Goal: Navigation & Orientation: Understand site structure

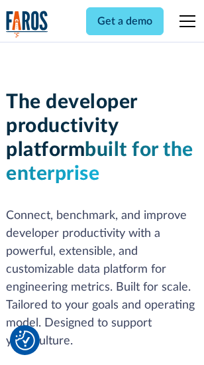
scroll to position [200, 0]
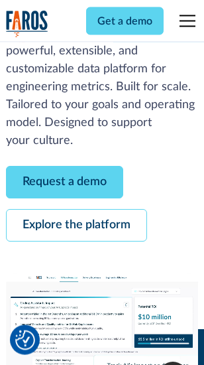
click at [65, 183] on link "Request a demo" at bounding box center [64, 183] width 117 height 33
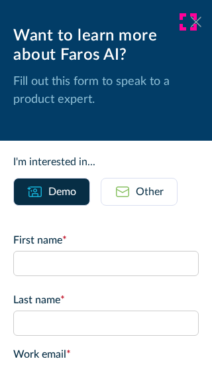
click at [191, 22] on icon at bounding box center [196, 22] width 11 height 10
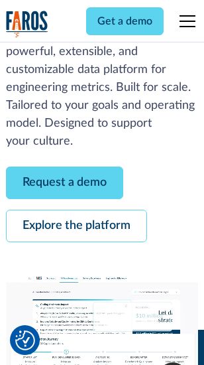
scroll to position [243, 0]
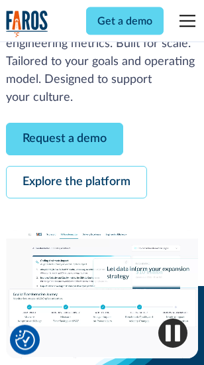
click at [76, 183] on link "Explore the platform" at bounding box center [76, 183] width 141 height 33
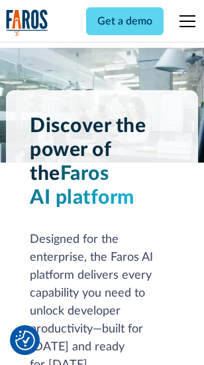
scroll to position [10115, 0]
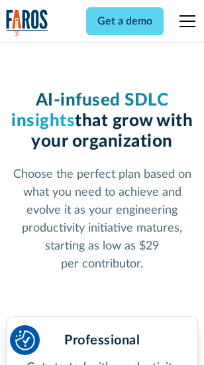
scroll to position [2109, 0]
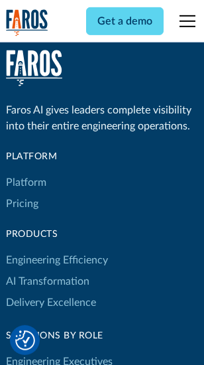
click at [26, 183] on link "Platform" at bounding box center [26, 182] width 40 height 21
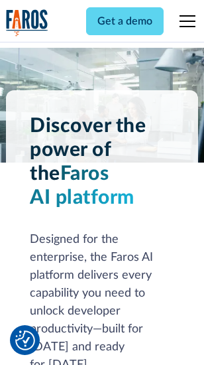
scroll to position [10541, 0]
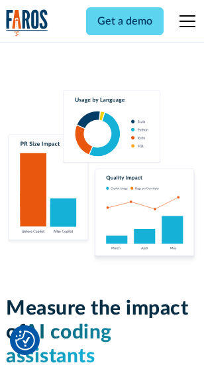
scroll to position [8291, 0]
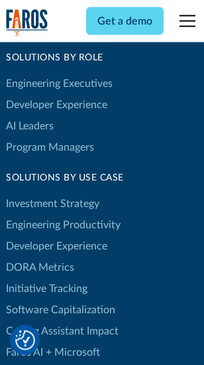
click at [40, 257] on link "DORA Metrics" at bounding box center [40, 267] width 68 height 21
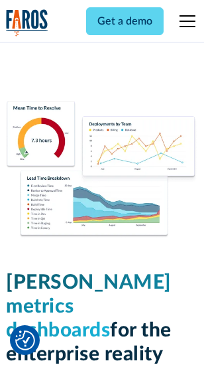
scroll to position [5881, 0]
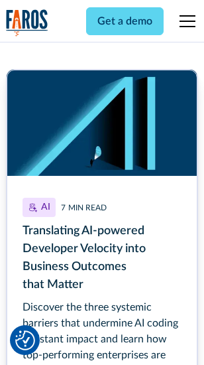
scroll to position [5950, 0]
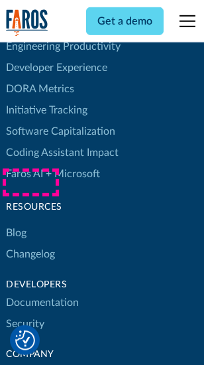
click at [31, 244] on link "Changelog" at bounding box center [30, 254] width 49 height 21
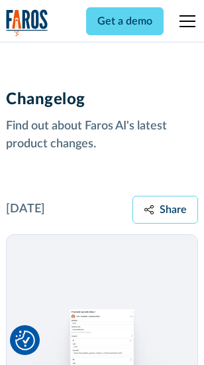
scroll to position [16280, 0]
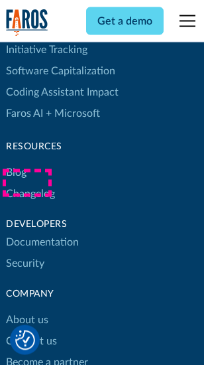
click at [27, 310] on link "About us" at bounding box center [27, 320] width 42 height 21
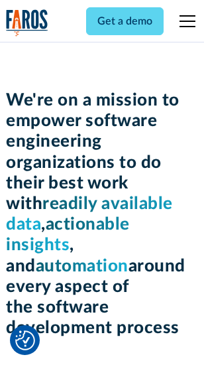
scroll to position [4595, 0]
